Goal: Task Accomplishment & Management: Complete application form

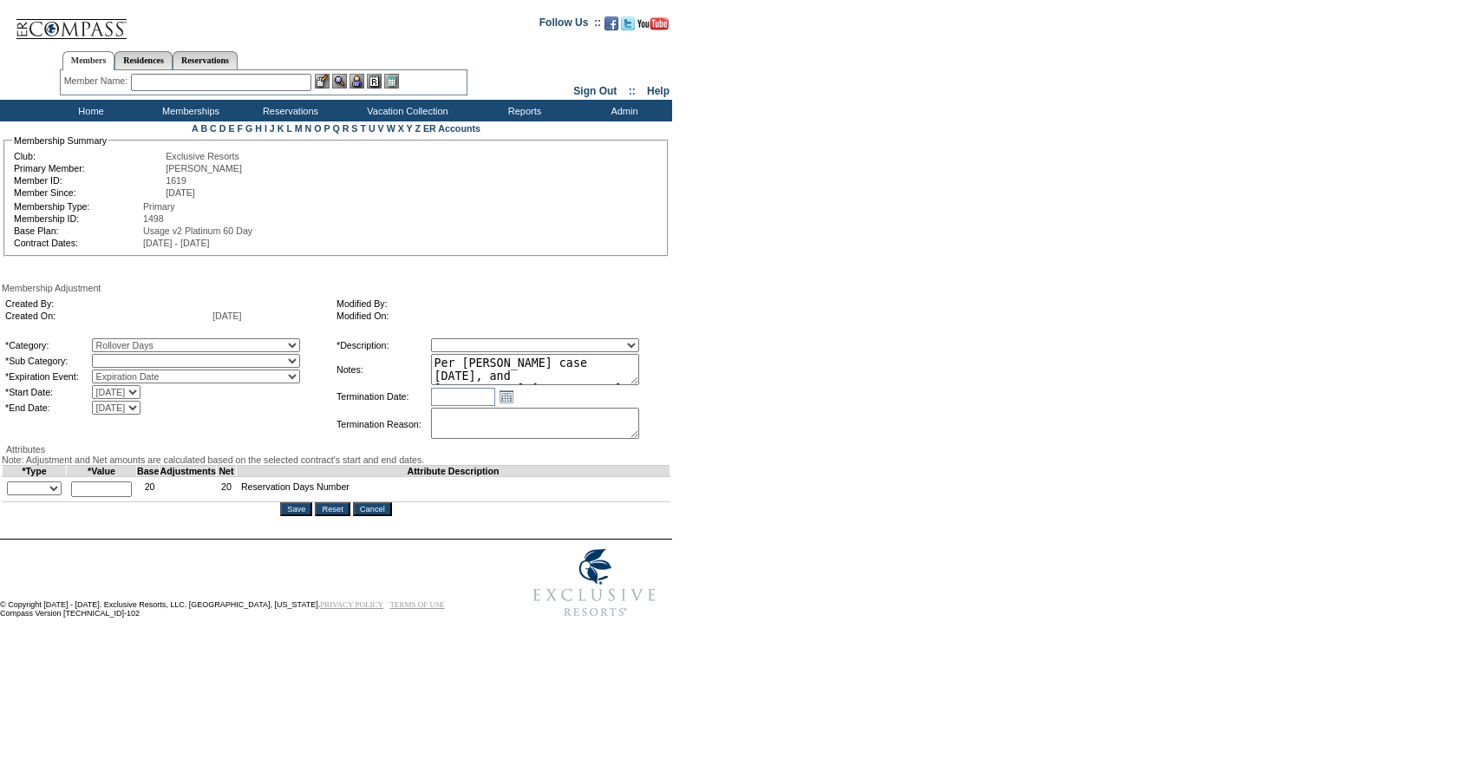
click at [528, 347] on select "Membership/Transfer Fee Adjustment Membership Fee Adjustment Add-On Fee Adjustm…" at bounding box center [535, 345] width 208 height 14
select select "275"
click at [463, 341] on select "Membership/Transfer Fee Adjustment Membership Fee Adjustment Add-On Fee Adjustm…" at bounding box center [535, 345] width 208 height 14
click at [179, 363] on select "Rollover Days" at bounding box center [196, 361] width 208 height 14
select select "782"
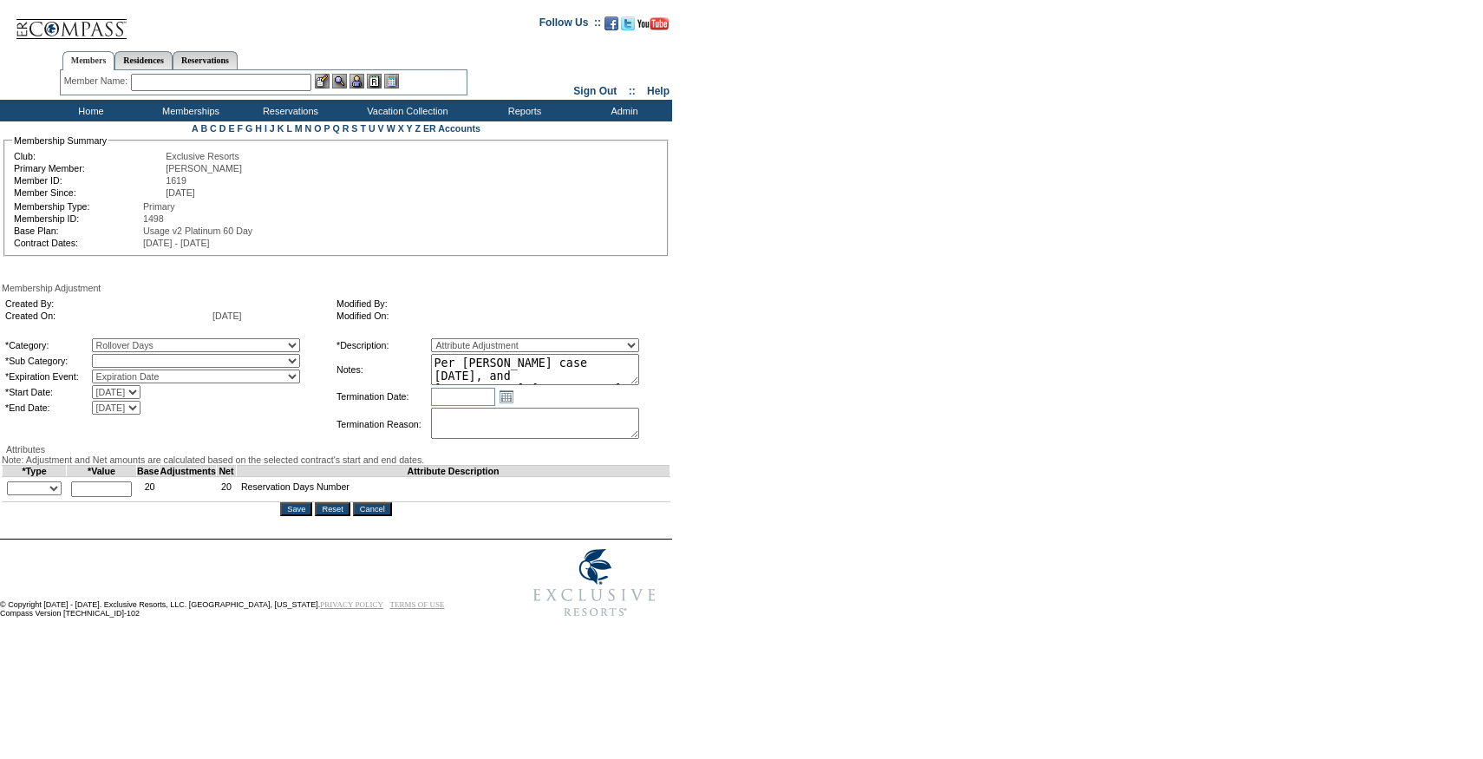
click at [128, 357] on select "Rollover Days" at bounding box center [196, 361] width 208 height 14
click at [41, 495] on select "+ - Override" at bounding box center [34, 488] width 55 height 14
select select "1"
click at [11, 495] on select "+ - Override" at bounding box center [34, 488] width 55 height 14
click at [123, 497] on input "text" at bounding box center [101, 489] width 61 height 16
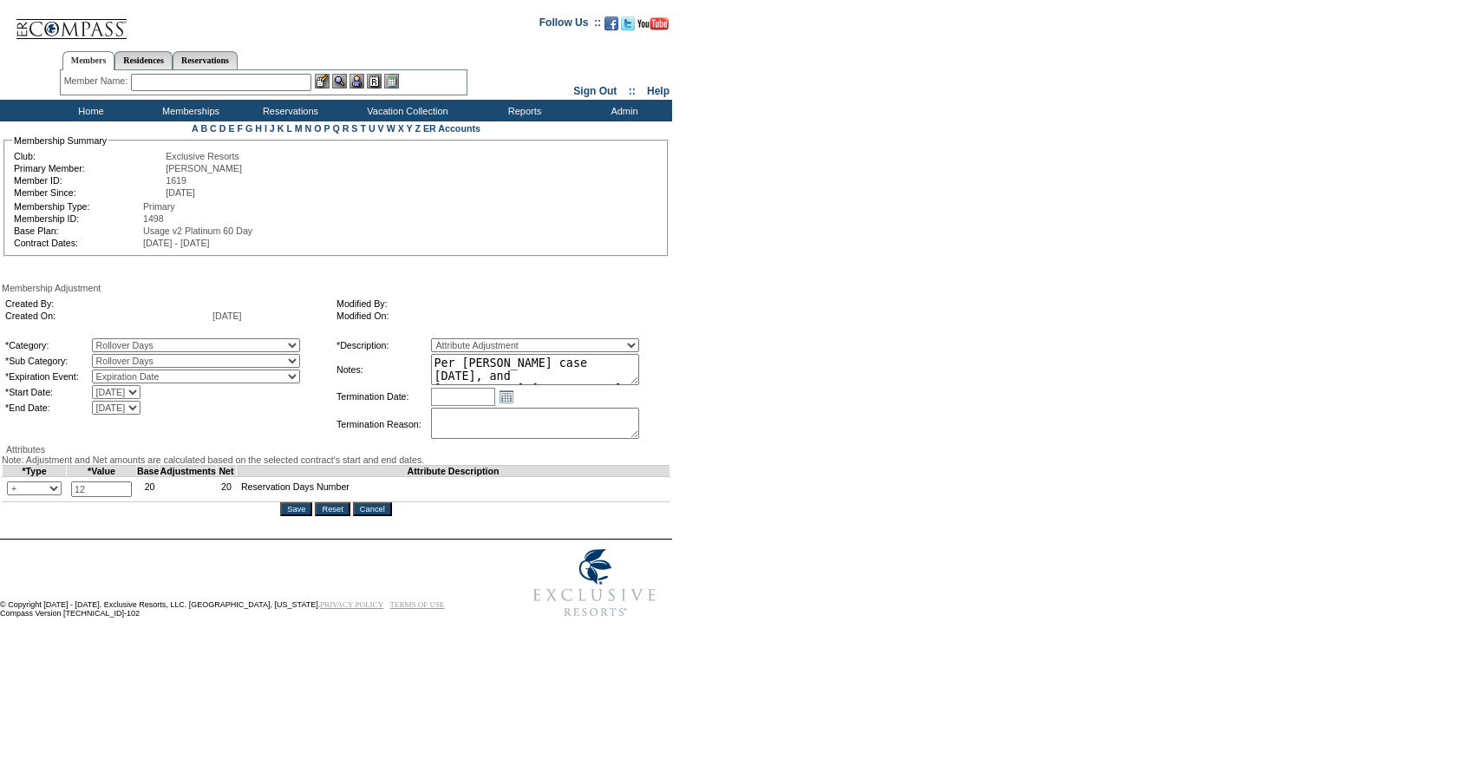
type input "12"
click at [636, 382] on textarea "Per [PERSON_NAME] case [DATE], and [PERSON_NAME]/[PERSON_NAME] approval, rollin…" at bounding box center [535, 369] width 208 height 31
click at [821, 399] on form "Follow Us ::" at bounding box center [738, 315] width 1477 height 622
click at [300, 516] on input "Save" at bounding box center [296, 509] width 32 height 14
